Goal: Navigation & Orientation: Go to known website

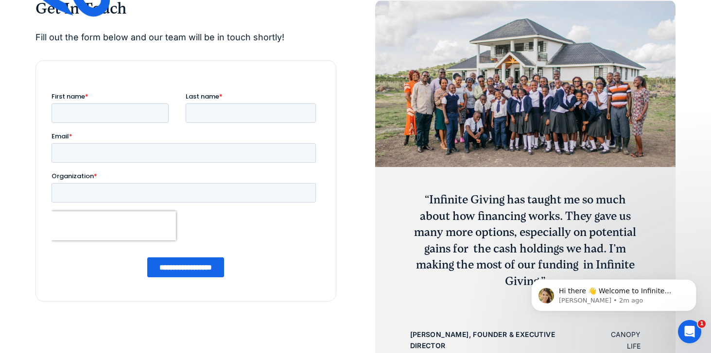
scroll to position [3373, 0]
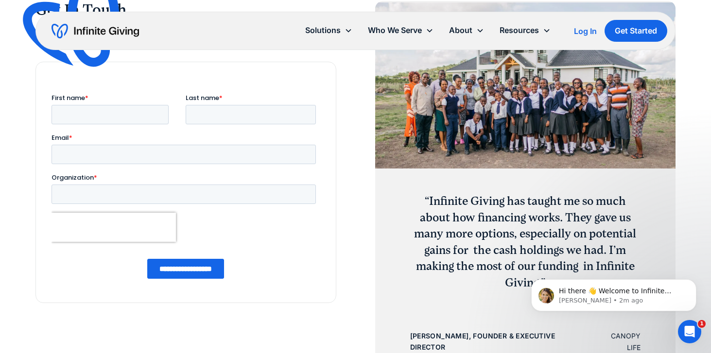
click at [86, 32] on img "home" at bounding box center [95, 31] width 87 height 16
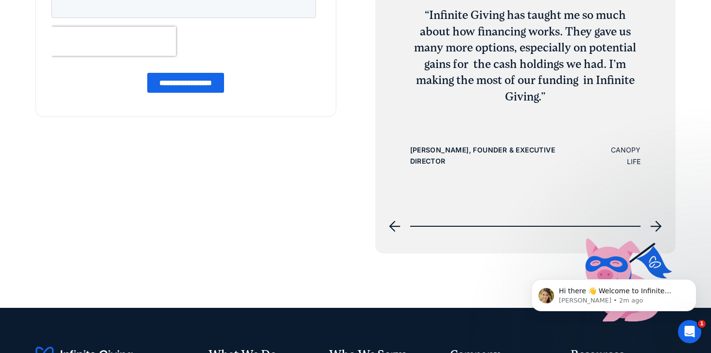
scroll to position [3580, 0]
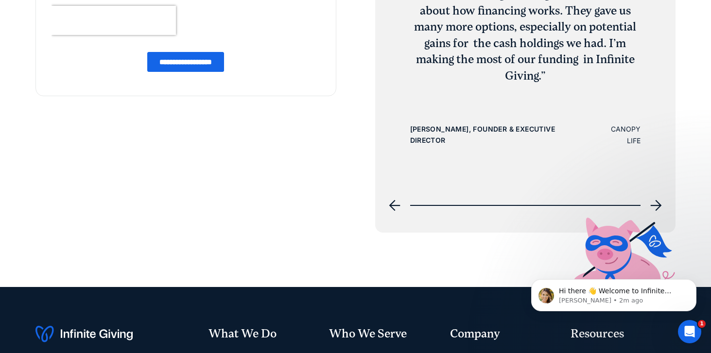
click at [655, 207] on icon "next slide" at bounding box center [656, 206] width 12 height 12
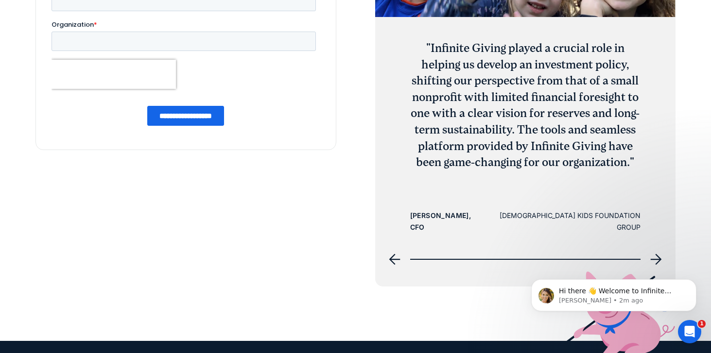
scroll to position [3527, 0]
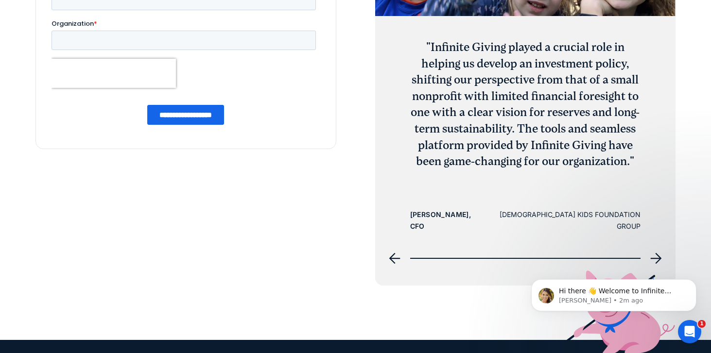
click at [657, 258] on icon "next slide" at bounding box center [656, 258] width 11 height 11
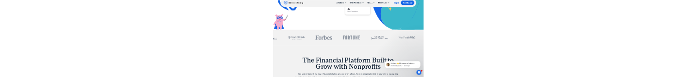
scroll to position [333, 0]
